Goal: Find specific page/section: Find specific page/section

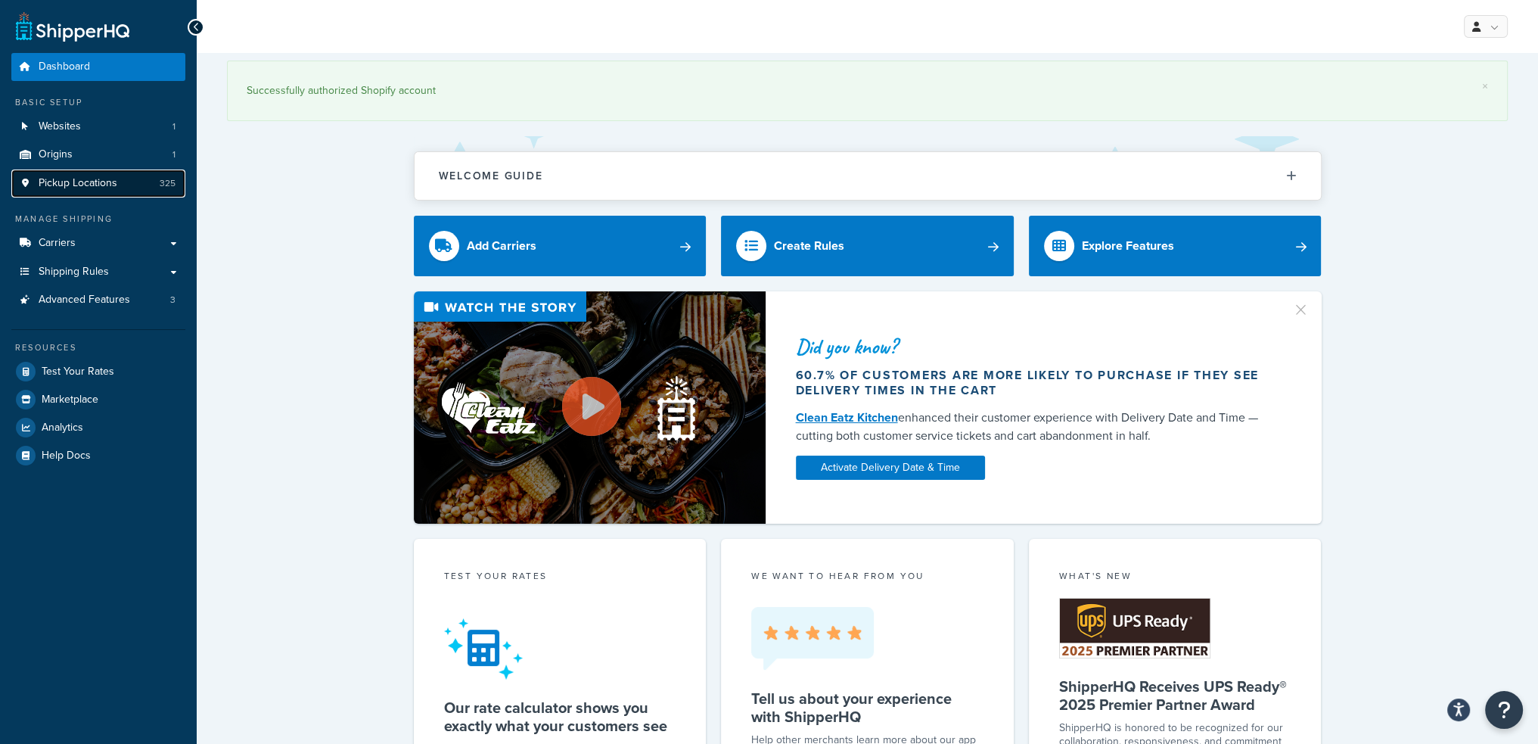
click at [112, 185] on span "Pickup Locations" at bounding box center [78, 183] width 79 height 13
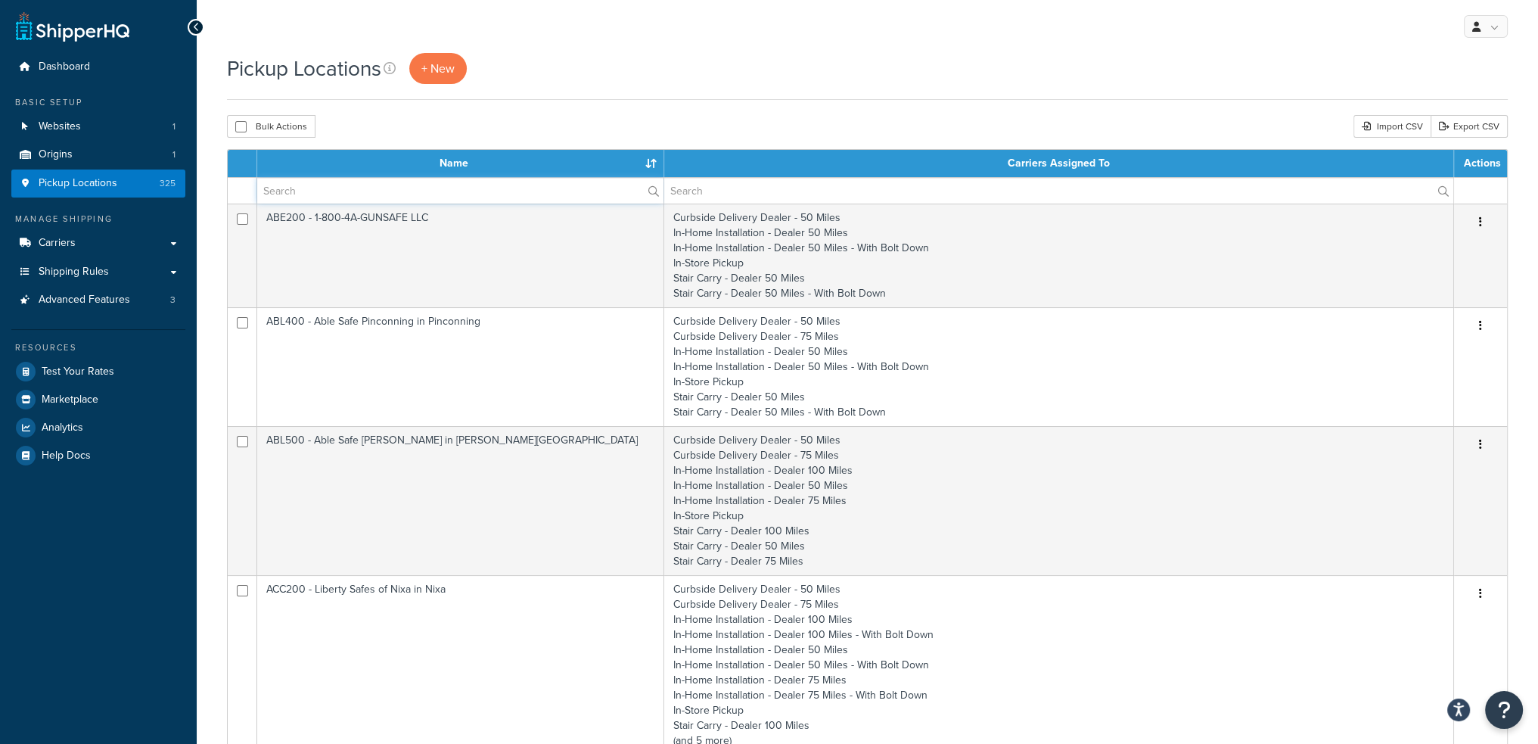
click at [334, 196] on input "text" at bounding box center [460, 191] width 406 height 26
type input "sec400"
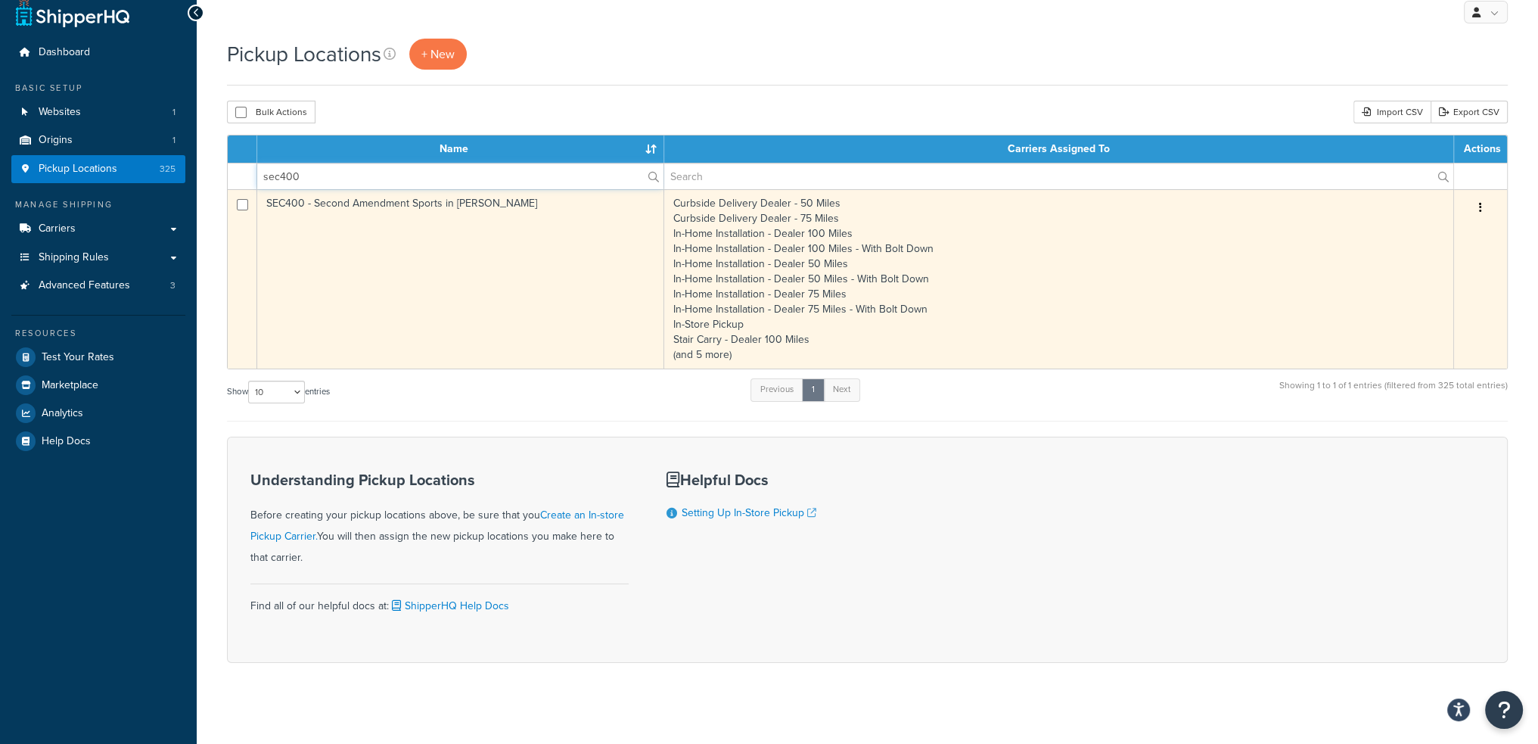
scroll to position [22, 0]
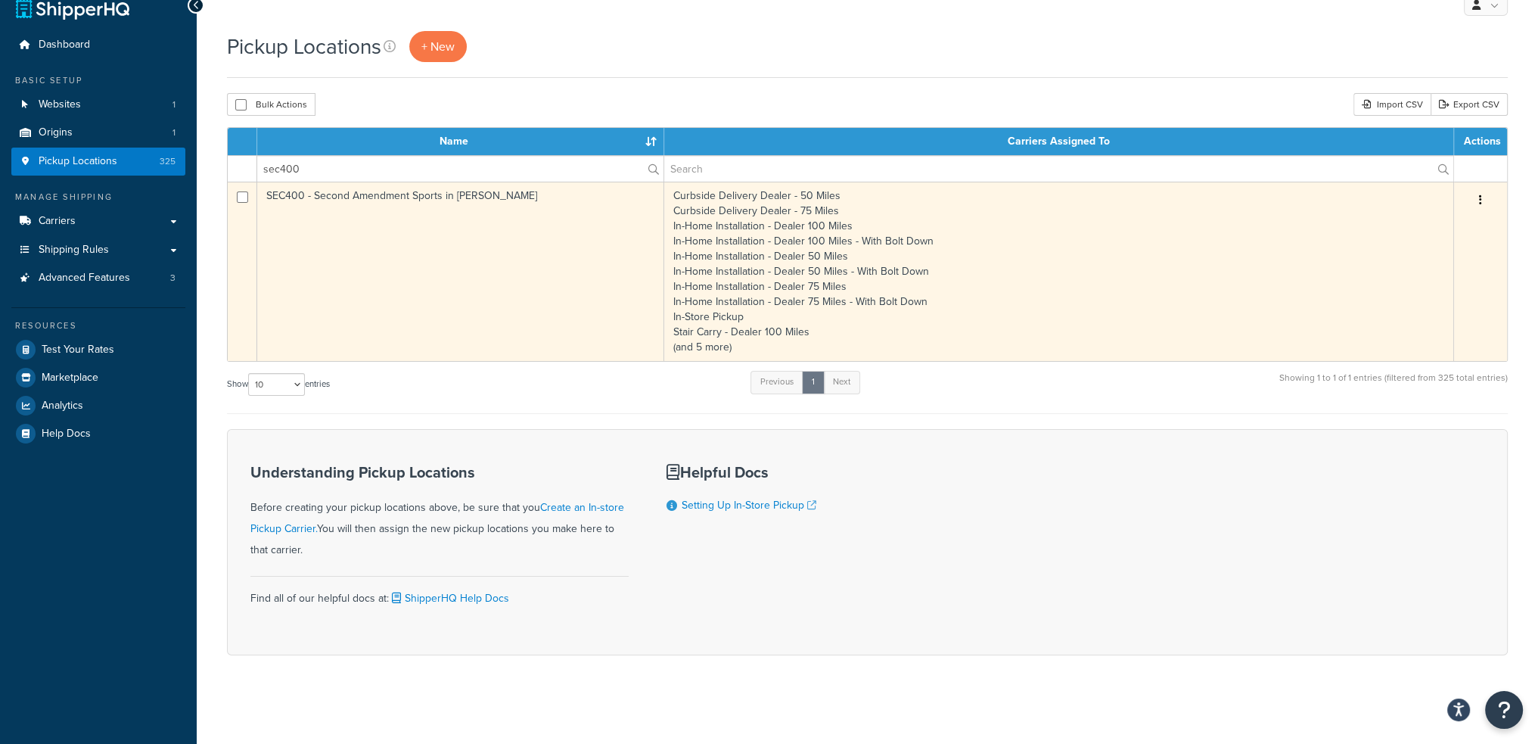
click at [720, 344] on td "Curbside Delivery Dealer - 50 Miles Curbside Delivery Dealer - 75 Miles In-Home…" at bounding box center [1059, 271] width 790 height 179
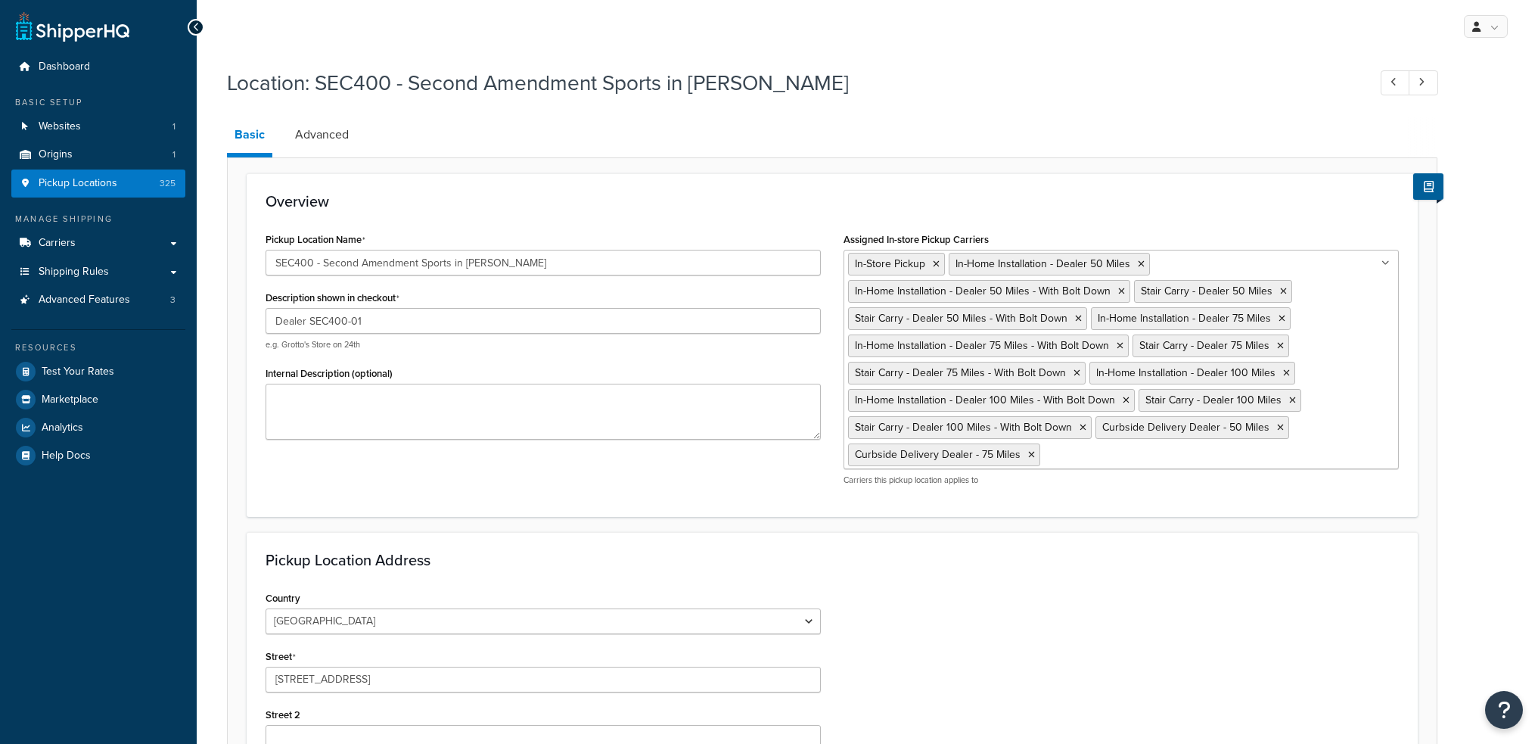
select select "13"
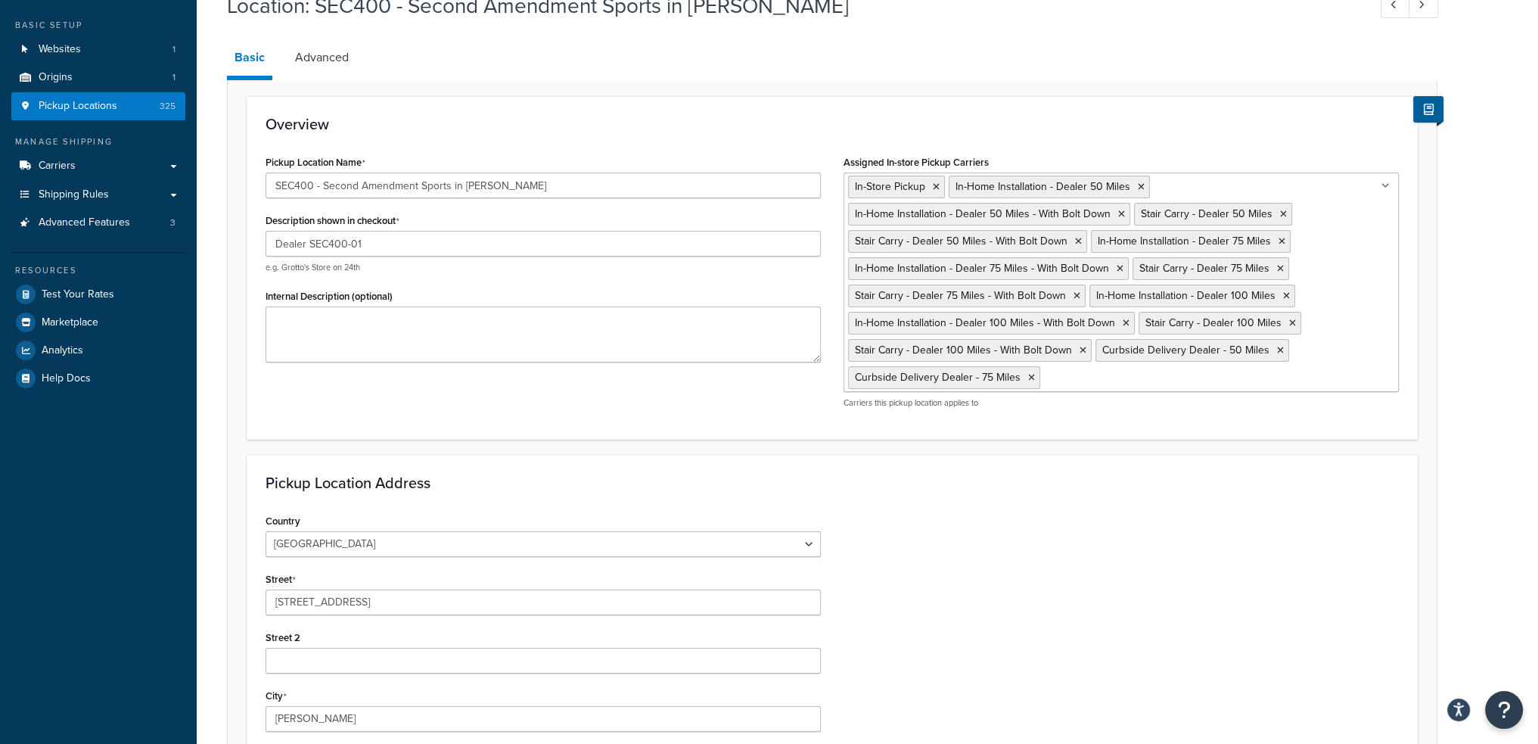
scroll to position [76, 0]
